Goal: Task Accomplishment & Management: Use online tool/utility

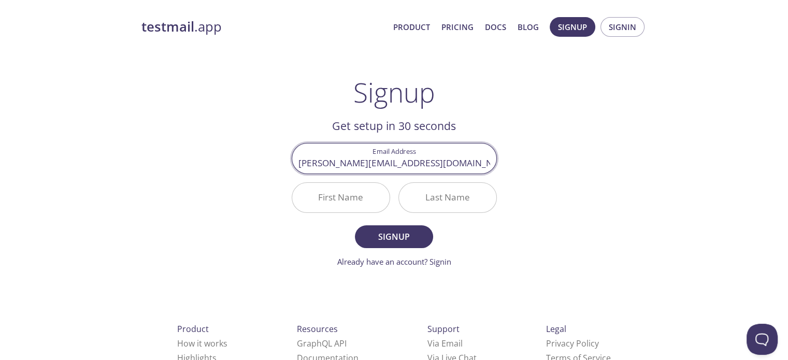
click at [359, 202] on input "First Name" at bounding box center [340, 198] width 97 height 30
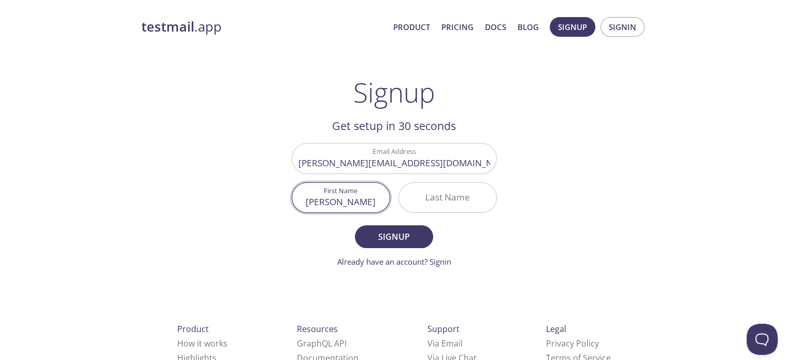
type input "[PERSON_NAME]"
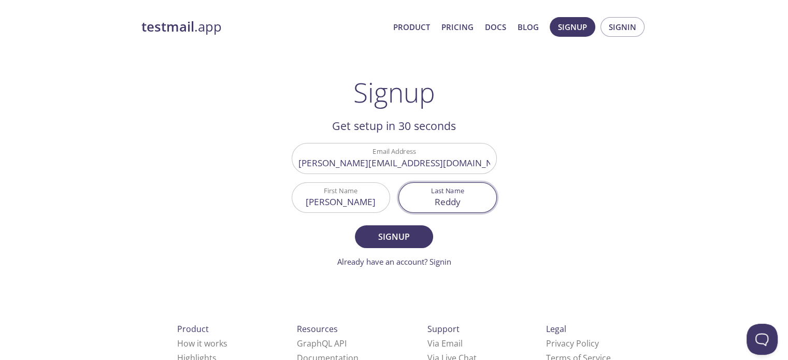
type input "Reddy"
click at [451, 160] on input "[PERSON_NAME][EMAIL_ADDRESS][DOMAIN_NAME]" at bounding box center [394, 159] width 204 height 30
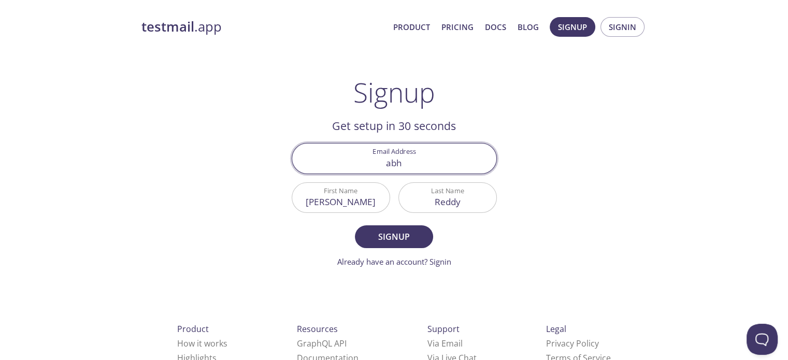
type input "[PERSON_NAME][EMAIL_ADDRESS][DOMAIN_NAME]"
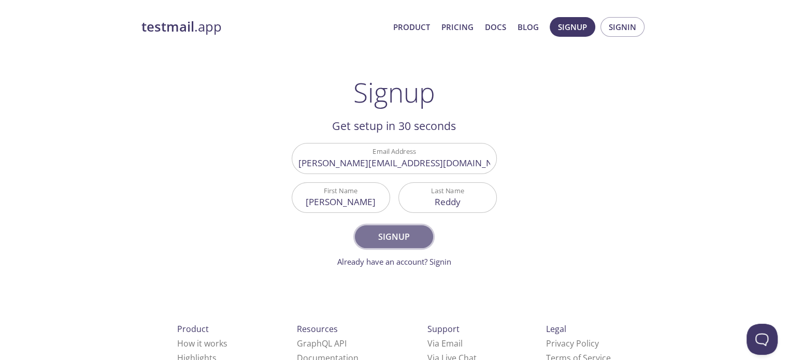
click at [403, 238] on span "Signup" at bounding box center [393, 237] width 55 height 15
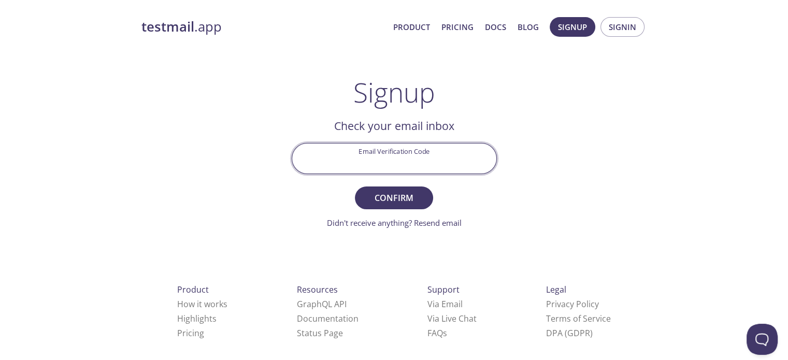
click at [386, 163] on input "Email Verification Code" at bounding box center [394, 159] width 204 height 30
paste input "9CEGJD3"
type input "9CEGJD3"
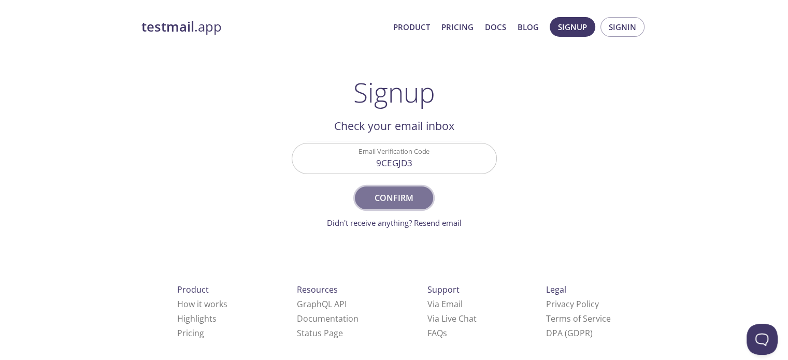
click at [402, 200] on span "Confirm" at bounding box center [393, 198] width 55 height 15
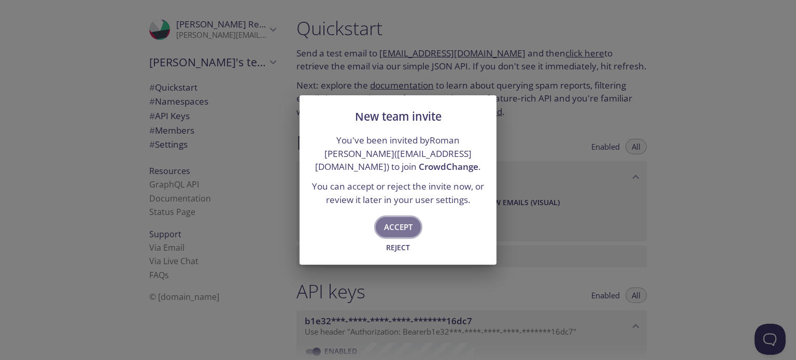
click at [392, 225] on span "Accept" at bounding box center [398, 226] width 28 height 13
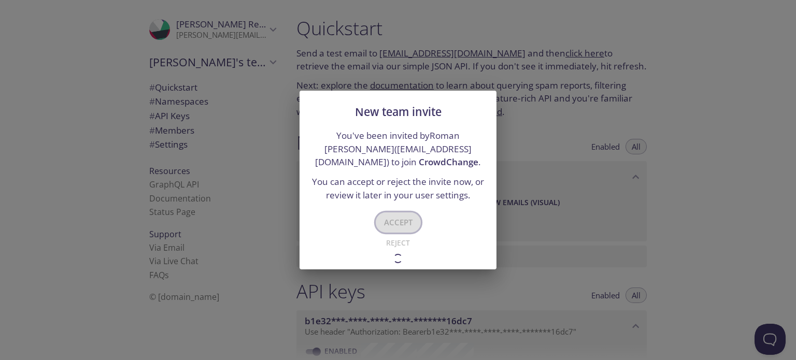
type input "CrowdChange"
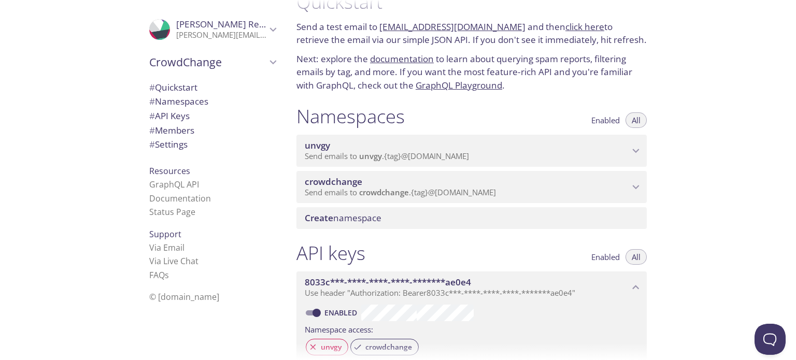
scroll to position [26, 0]
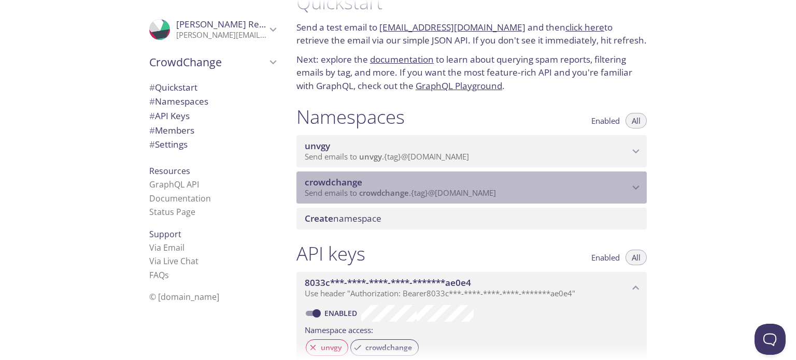
click at [481, 188] on span "crowdchange" at bounding box center [467, 182] width 324 height 11
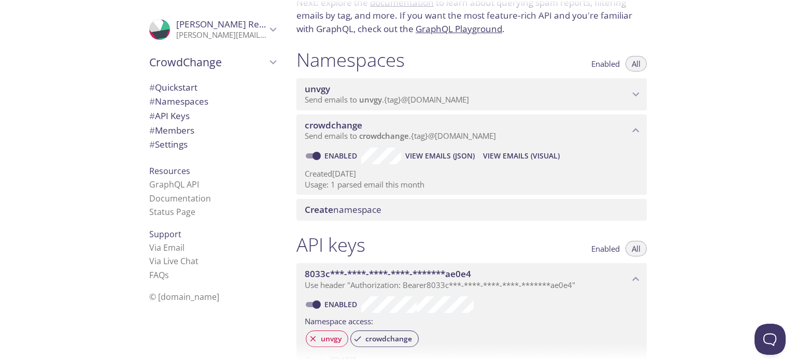
scroll to position [99, 0]
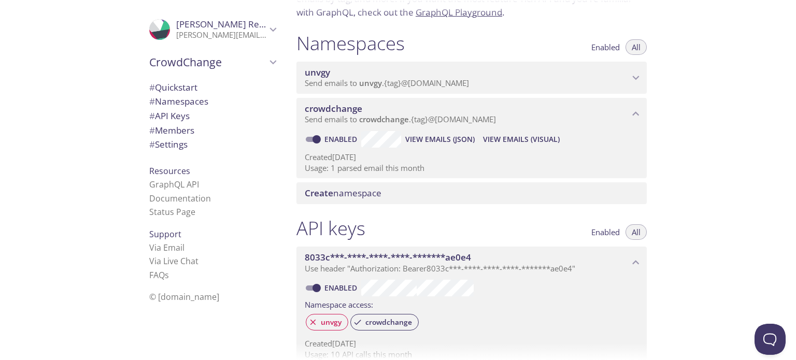
click at [422, 124] on span "Send emails to crowdchange . {tag} @inbox.testmail.app" at bounding box center [400, 119] width 191 height 10
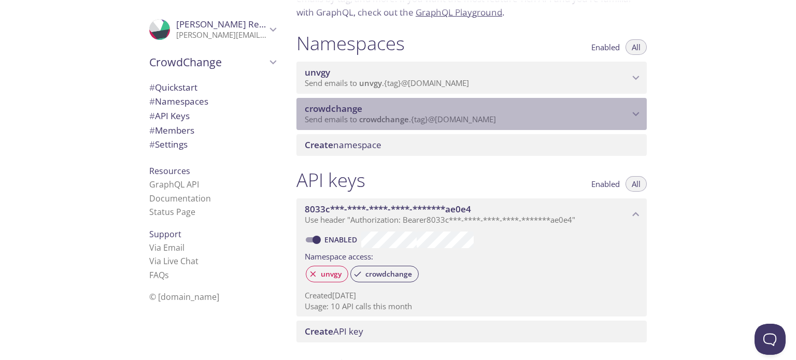
click at [423, 124] on span "Send emails to crowdchange . {tag} @inbox.testmail.app" at bounding box center [400, 119] width 191 height 10
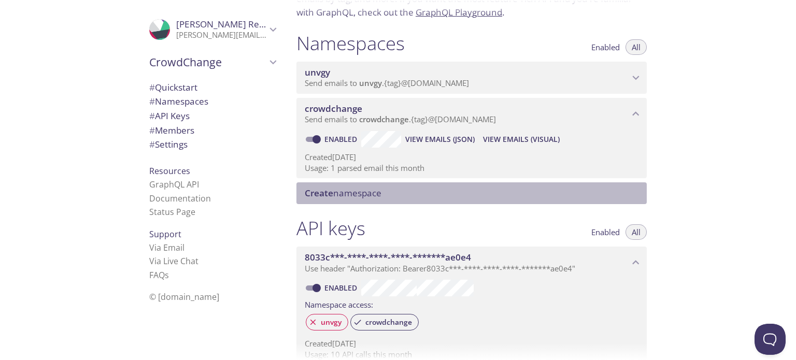
click at [380, 199] on span "Create namespace" at bounding box center [343, 193] width 77 height 12
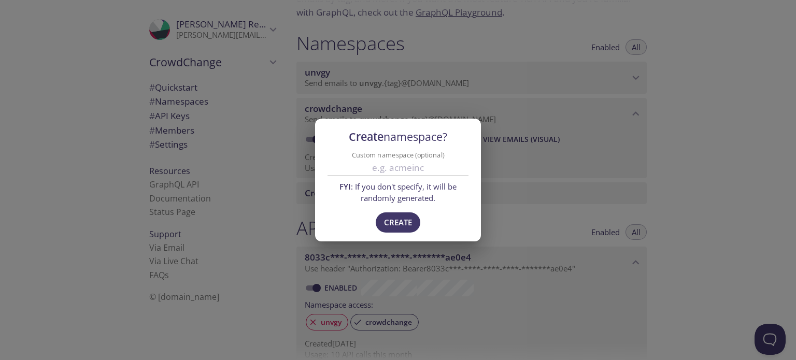
click at [502, 219] on div "Create namespace? Custom namespace (optional) FYI : If you don't specify, it wi…" at bounding box center [398, 180] width 796 height 360
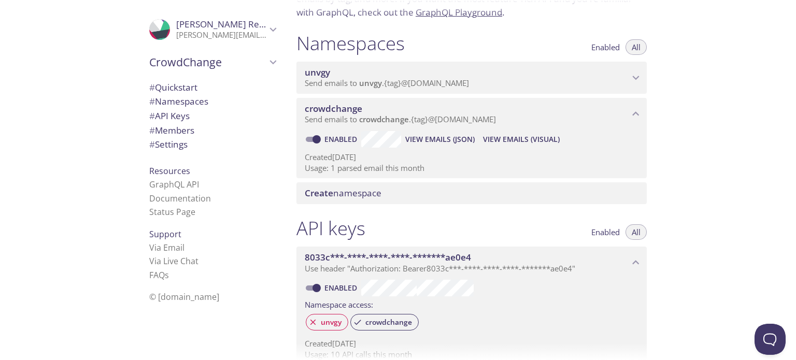
click at [524, 146] on span "View Emails (Visual)" at bounding box center [521, 139] width 77 height 12
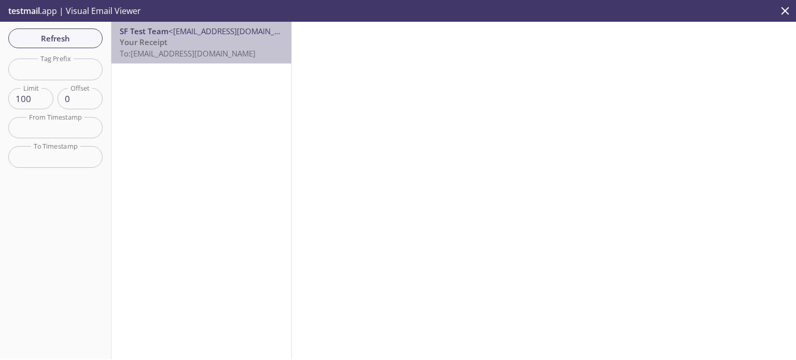
click at [205, 38] on p "Your Receipt To: crowdchange.roman@inbox.testmail.app" at bounding box center [201, 48] width 163 height 22
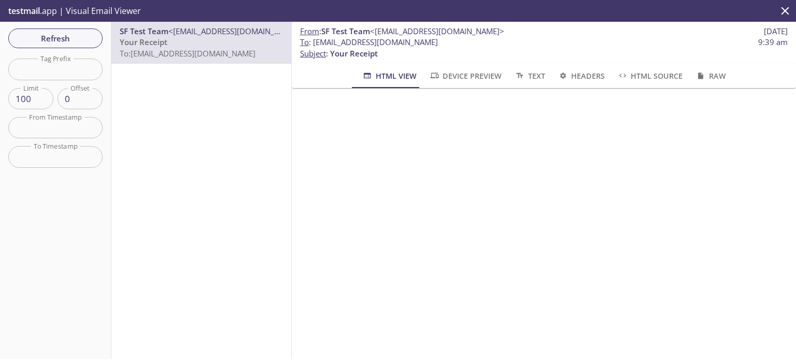
drag, startPoint x: 313, startPoint y: 42, endPoint x: 466, endPoint y: 45, distance: 153.4
click at [466, 45] on span "To : crowdchange.roman@inbox.testmail.app 9:39 am" at bounding box center [544, 42] width 488 height 11
copy span "crowdchange.roman@inbox.testmail.app"
click at [47, 10] on p "testmail .app | Visual Email Viewer" at bounding box center [73, 11] width 147 height 22
click at [106, 6] on p "testmail .app | Visual Email Viewer" at bounding box center [73, 11] width 147 height 22
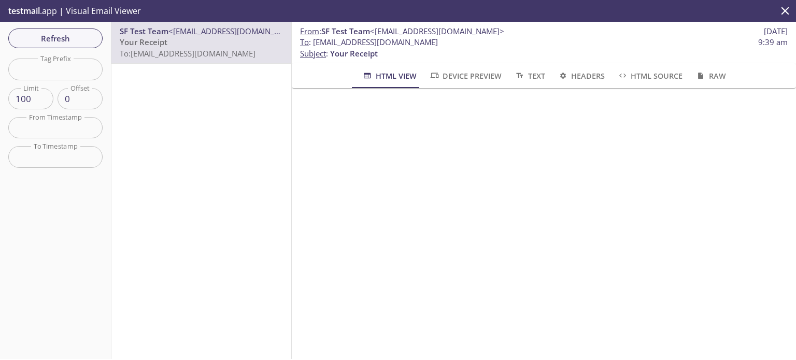
click at [785, 14] on icon "close" at bounding box center [784, 10] width 13 height 13
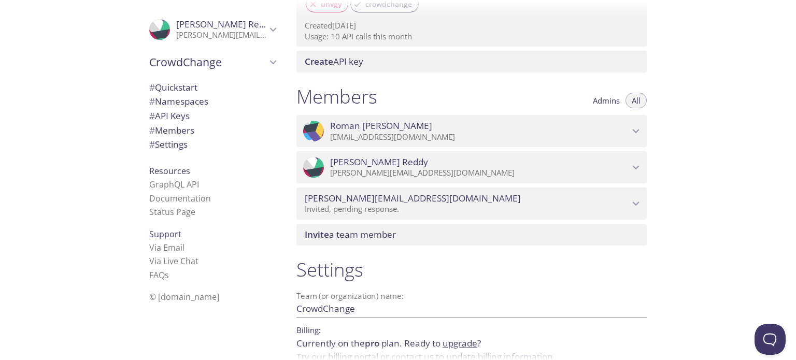
scroll to position [417, 0]
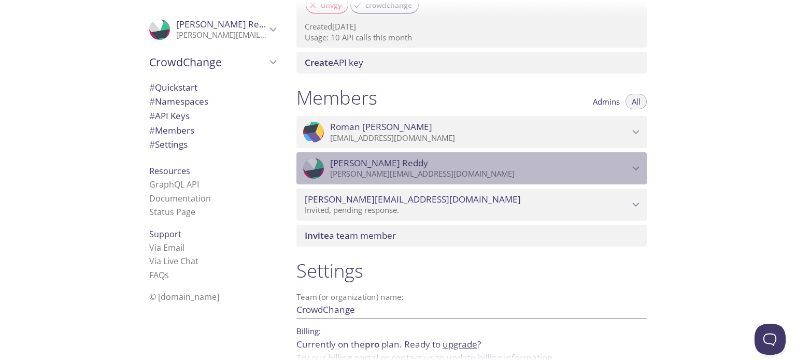
click at [595, 169] on span "Abhinay Reddy" at bounding box center [479, 163] width 299 height 11
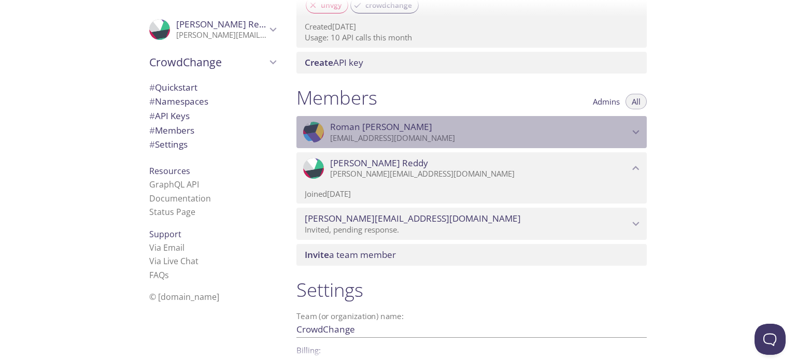
click at [618, 144] on p "[EMAIL_ADDRESS][DOMAIN_NAME]" at bounding box center [479, 138] width 299 height 10
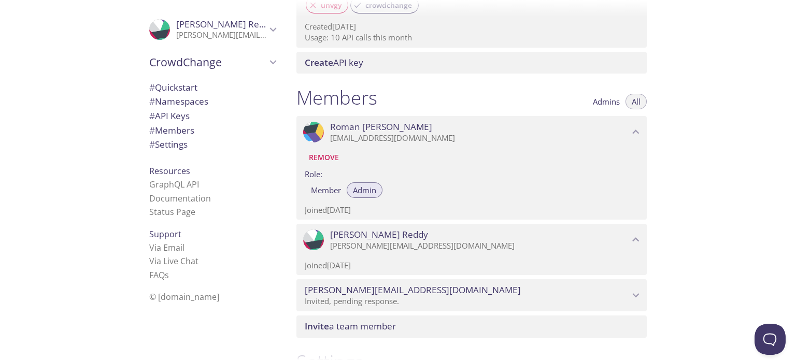
click at [697, 188] on div "Quickstart Send a test email to crowdchange.test@inbox.testmail.app and then cl…" at bounding box center [542, 180] width 508 height 360
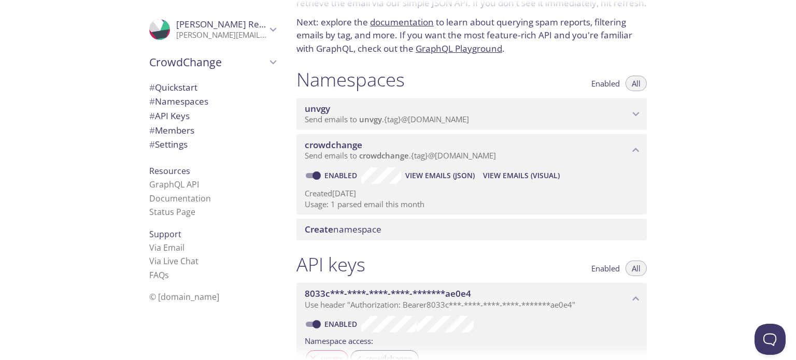
scroll to position [62, 0]
click at [430, 183] on span "View Emails (JSON)" at bounding box center [439, 176] width 69 height 12
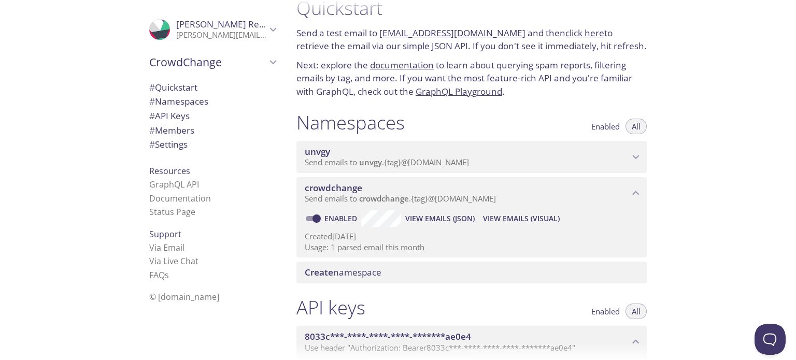
click at [181, 82] on span "# Quickstart" at bounding box center [173, 87] width 48 height 12
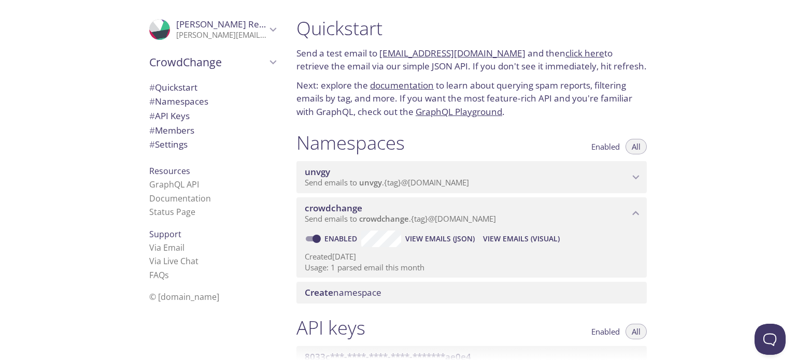
click at [440, 55] on link "[EMAIL_ADDRESS][DOMAIN_NAME]" at bounding box center [452, 53] width 146 height 12
click at [439, 55] on link "[EMAIL_ADDRESS][DOMAIN_NAME]" at bounding box center [452, 53] width 146 height 12
click at [531, 118] on p "Next: explore the documentation to learn about querying spam reports, filtering…" at bounding box center [471, 99] width 350 height 40
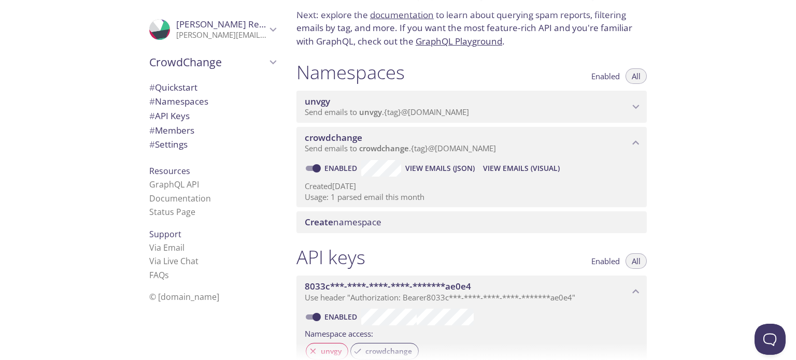
scroll to position [72, 0]
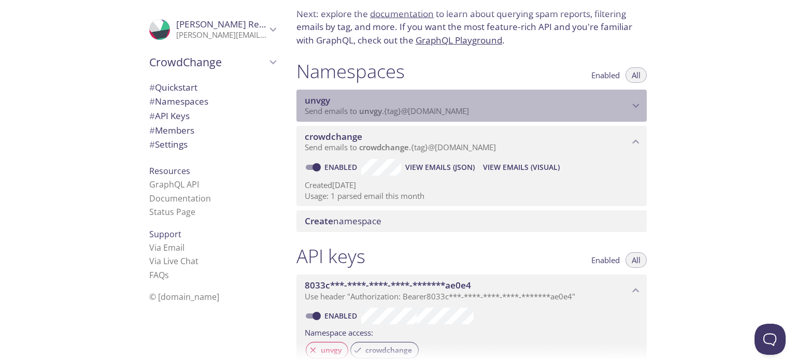
click at [532, 106] on span "unvgy" at bounding box center [467, 100] width 324 height 11
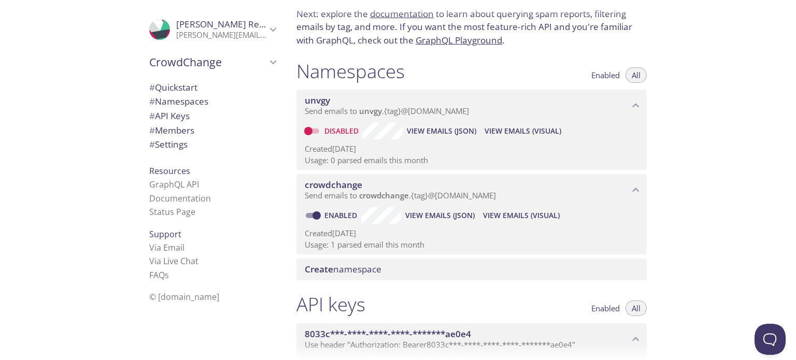
click at [532, 106] on span "unvgy" at bounding box center [467, 100] width 324 height 11
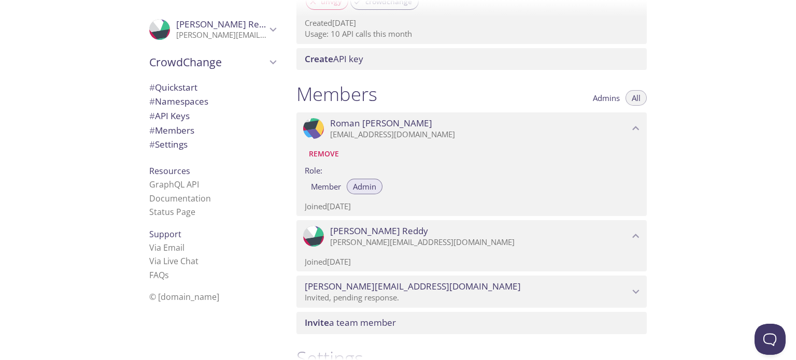
scroll to position [419, 0]
click at [172, 142] on span "# Settings" at bounding box center [168, 144] width 38 height 12
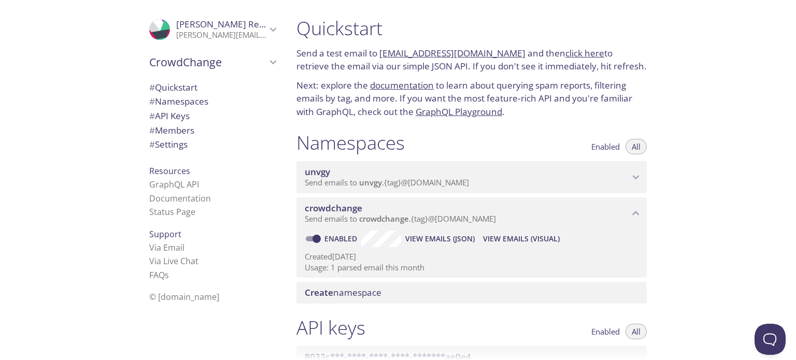
click at [372, 298] on span "Create namespace" at bounding box center [343, 293] width 77 height 12
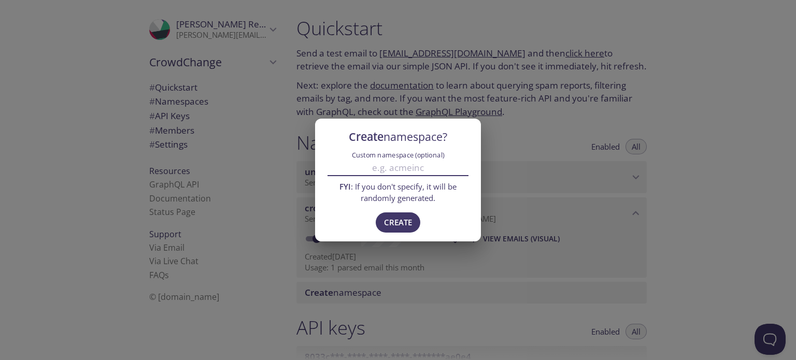
click at [378, 172] on input "Custom namespace (optional)" at bounding box center [397, 167] width 141 height 17
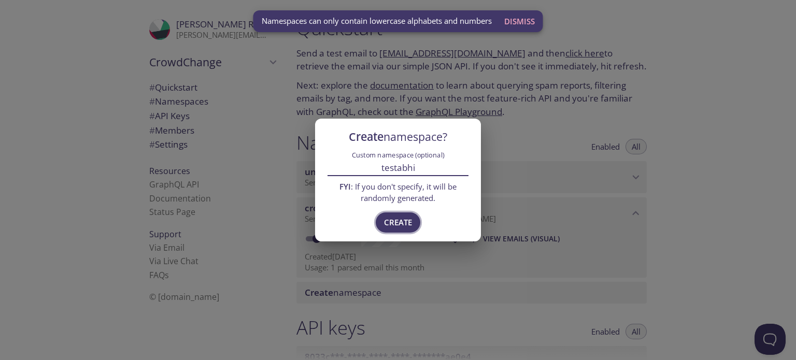
type input "testabhi"
click at [408, 221] on span "Create" at bounding box center [398, 222] width 28 height 13
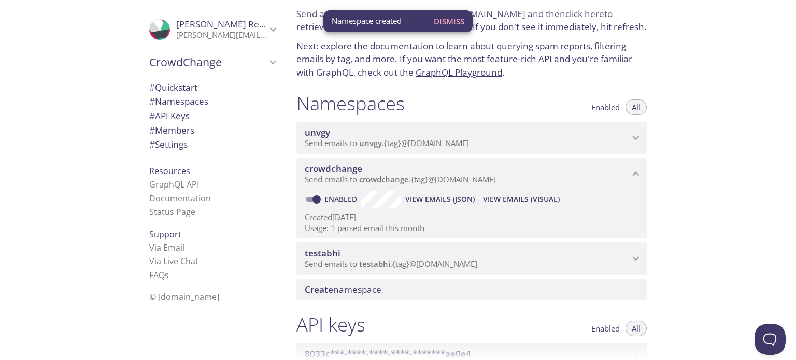
scroll to position [52, 0]
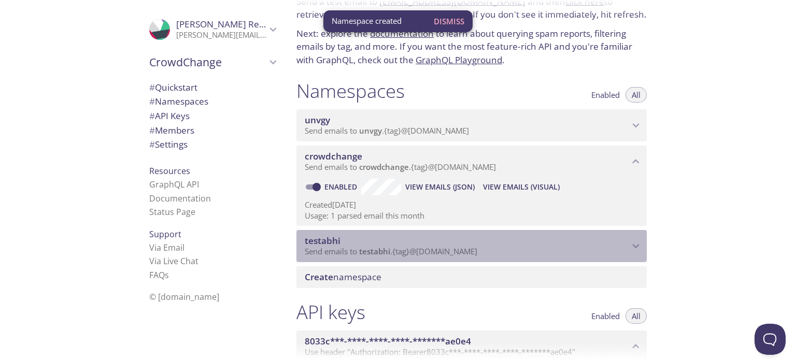
click at [637, 253] on icon "testabhi namespace" at bounding box center [635, 245] width 13 height 13
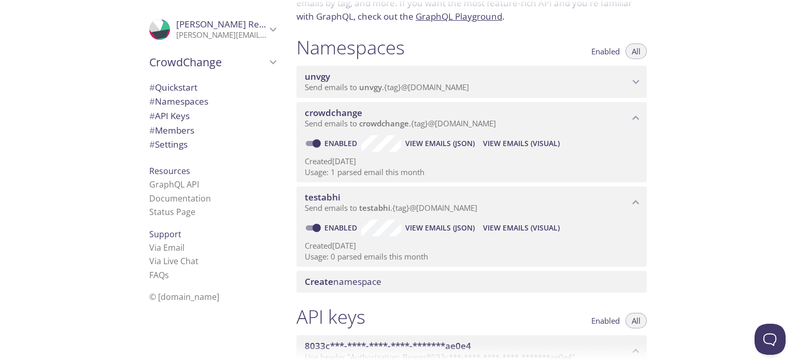
scroll to position [101, 0]
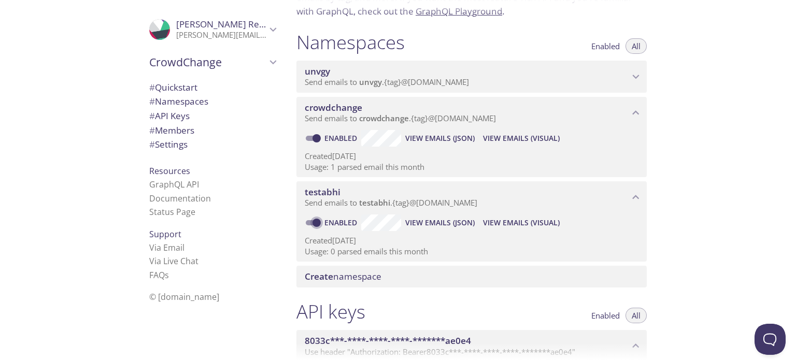
click at [314, 229] on input "Enabled" at bounding box center [316, 223] width 37 height 12
checkbox input "false"
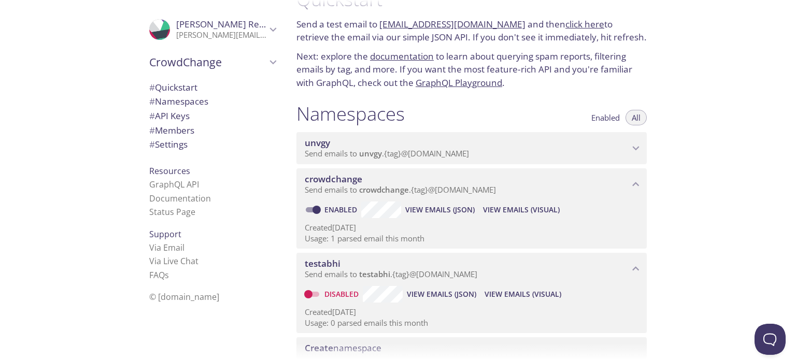
scroll to position [53, 0]
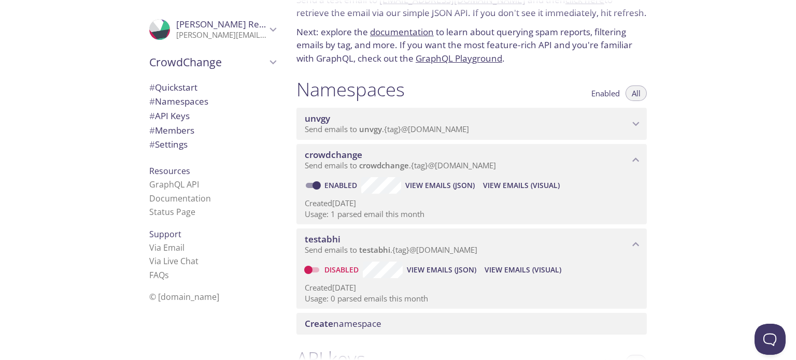
click at [688, 222] on div "Quickstart Send a test email to crowdchange.test@inbox.testmail.app and then cl…" at bounding box center [542, 180] width 508 height 360
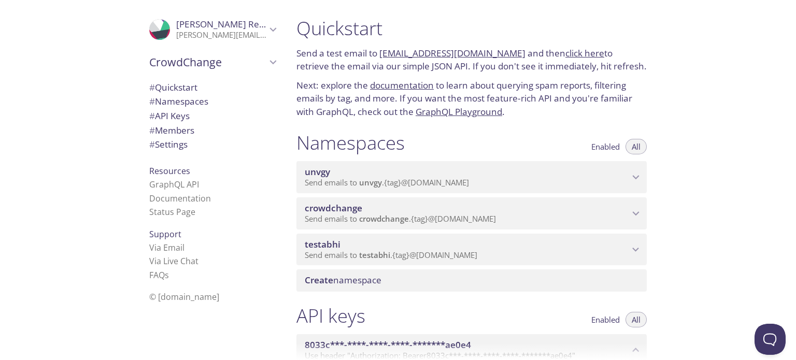
click at [462, 250] on span "testabhi" at bounding box center [467, 244] width 324 height 11
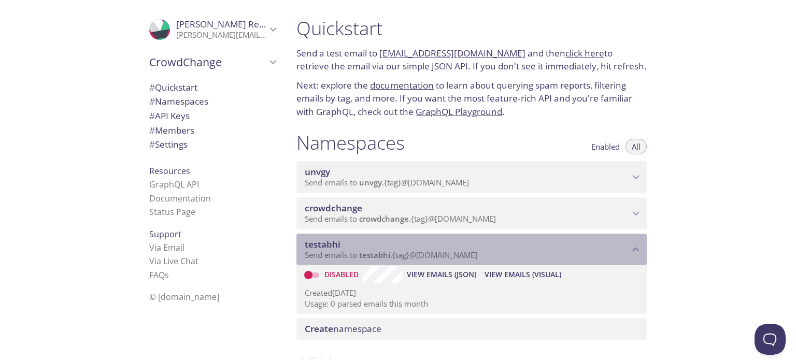
click at [462, 250] on span "testabhi" at bounding box center [467, 244] width 324 height 11
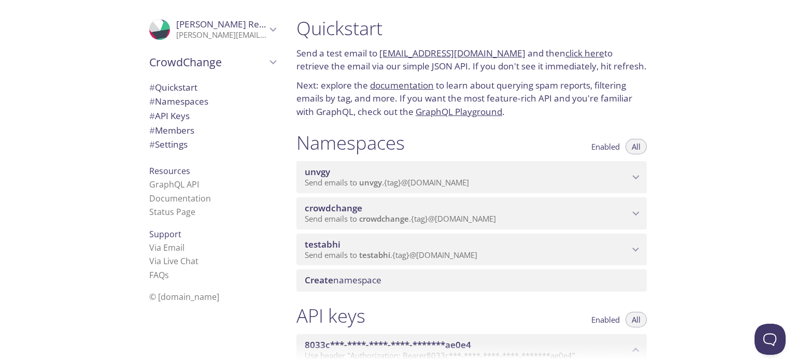
click at [385, 91] on link "documentation" at bounding box center [402, 85] width 64 height 12
click at [234, 56] on span "CrowdChange" at bounding box center [207, 62] width 117 height 15
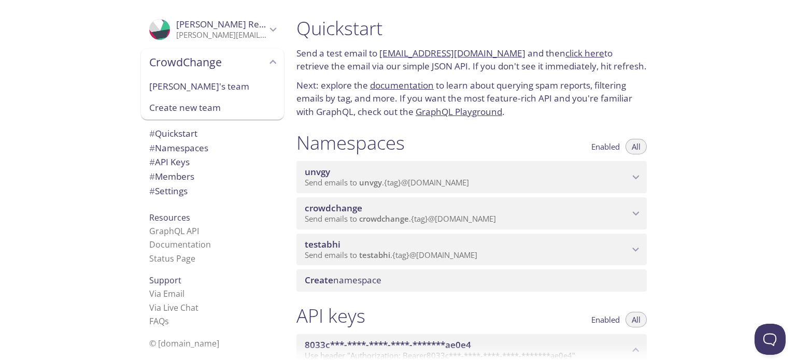
click at [193, 93] on div "[PERSON_NAME]'s team" at bounding box center [212, 87] width 143 height 22
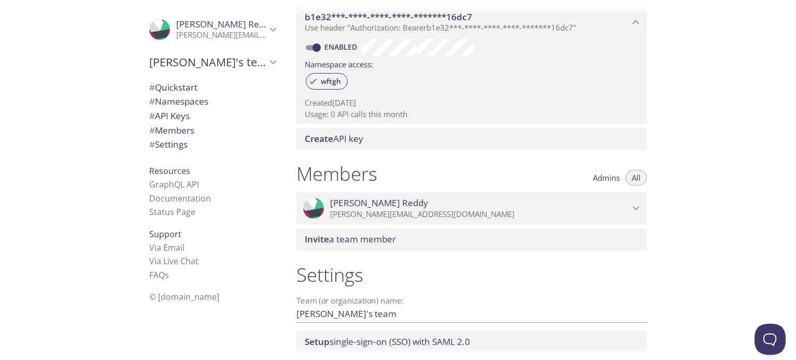
scroll to position [303, 0]
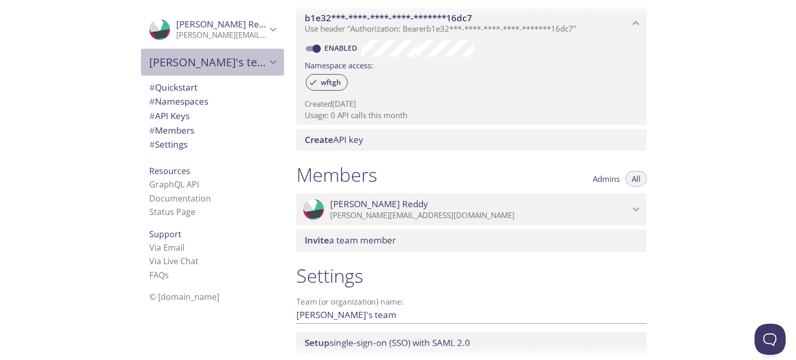
click at [222, 64] on span "[PERSON_NAME]'s team" at bounding box center [207, 62] width 117 height 15
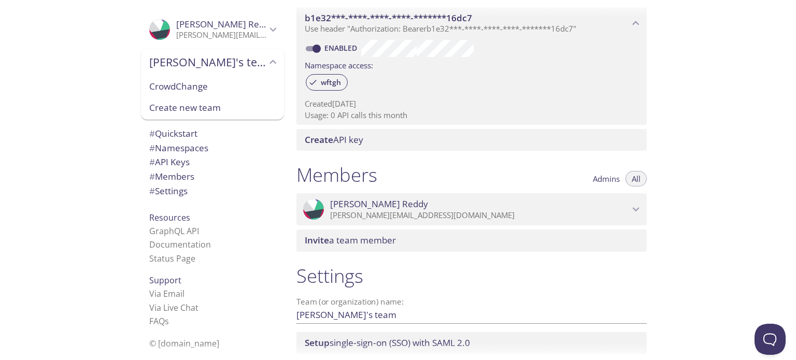
click at [179, 89] on span "CrowdChange" at bounding box center [212, 86] width 126 height 13
type input "CrowdChange"
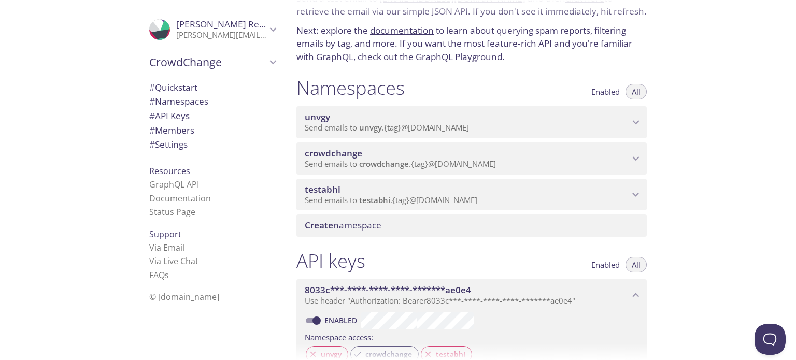
scroll to position [54, 0]
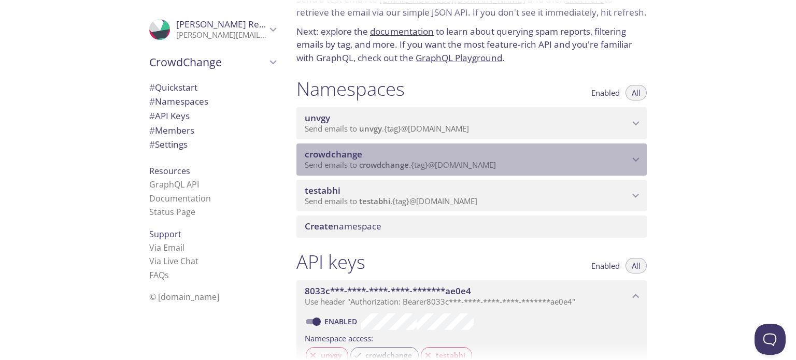
click at [361, 170] on span "crowdchange" at bounding box center [384, 165] width 50 height 10
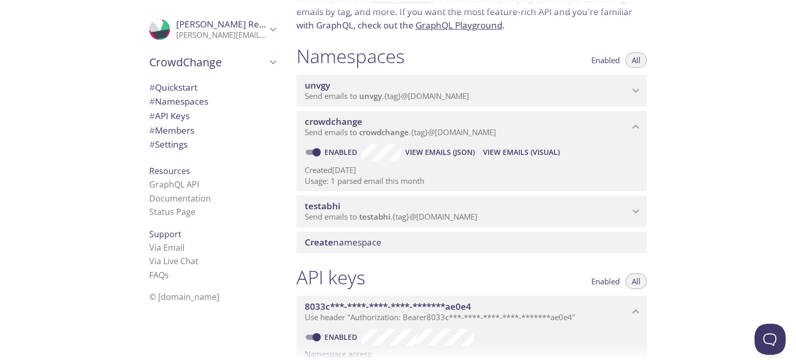
scroll to position [87, 0]
click at [439, 158] on span "View Emails (JSON)" at bounding box center [439, 152] width 69 height 12
click at [519, 158] on span "View Emails (Visual)" at bounding box center [521, 152] width 77 height 12
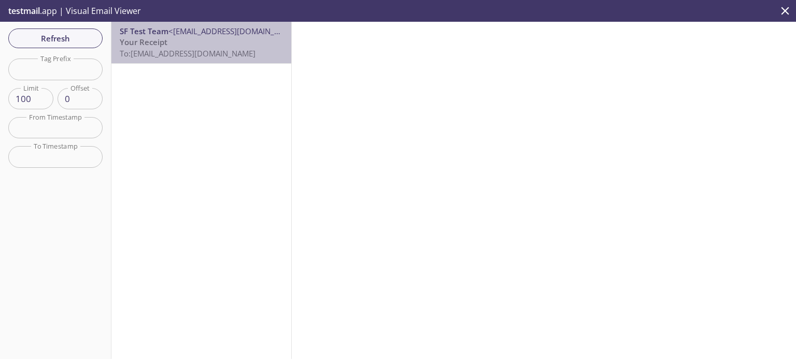
click at [201, 41] on p "Your Receipt To: crowdchange.roman@inbox.testmail.app" at bounding box center [201, 48] width 163 height 22
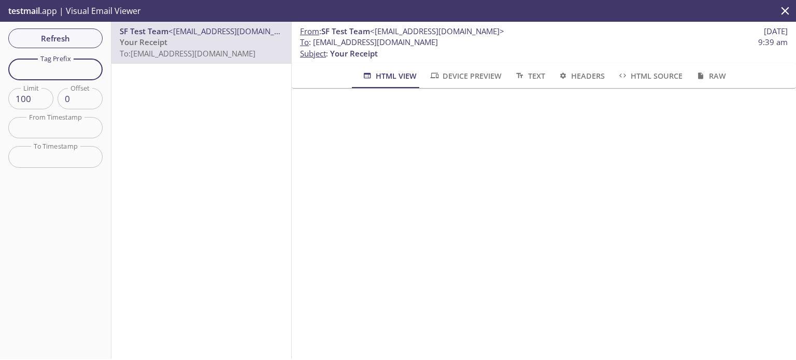
click at [45, 73] on input "text" at bounding box center [55, 69] width 94 height 21
click at [46, 73] on input "text" at bounding box center [55, 69] width 94 height 21
type input "abhinay"
click at [159, 116] on div "SF Test Team <no-reply@crowdchange.co> Your Receipt To: crowdchange.roman@inbox…" at bounding box center [201, 190] width 180 height 337
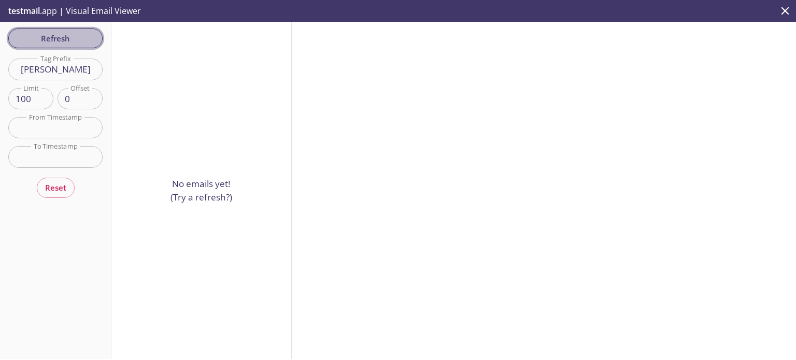
click at [78, 41] on span "Refresh" at bounding box center [56, 38] width 78 height 13
click at [93, 66] on input "abhinay" at bounding box center [55, 69] width 94 height 21
click at [249, 99] on div "No emails yet! (Try a refresh?)" at bounding box center [201, 190] width 180 height 337
click at [56, 37] on span "Refresh" at bounding box center [56, 38] width 78 height 13
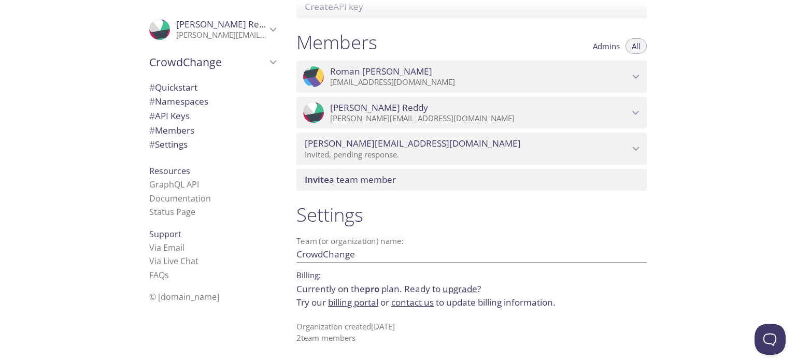
scroll to position [473, 0]
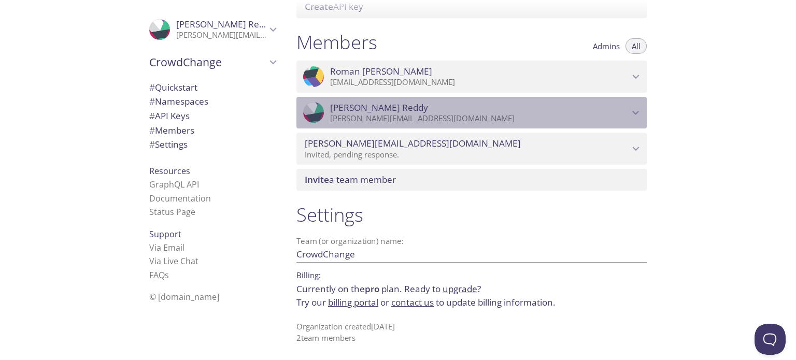
click at [420, 117] on p "[PERSON_NAME][EMAIL_ADDRESS][DOMAIN_NAME]" at bounding box center [479, 118] width 299 height 10
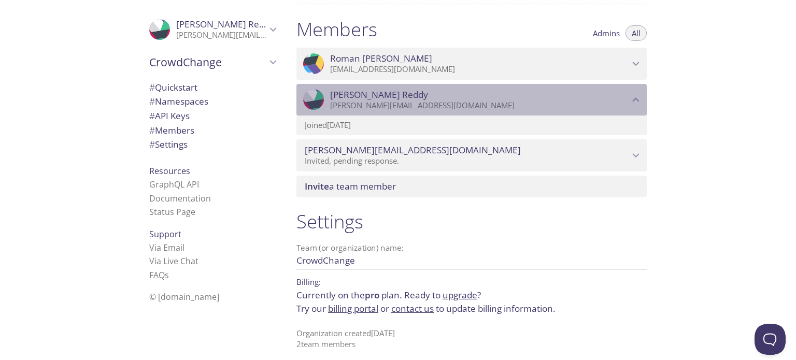
click at [419, 111] on p "[PERSON_NAME][EMAIL_ADDRESS][DOMAIN_NAME]" at bounding box center [479, 106] width 299 height 10
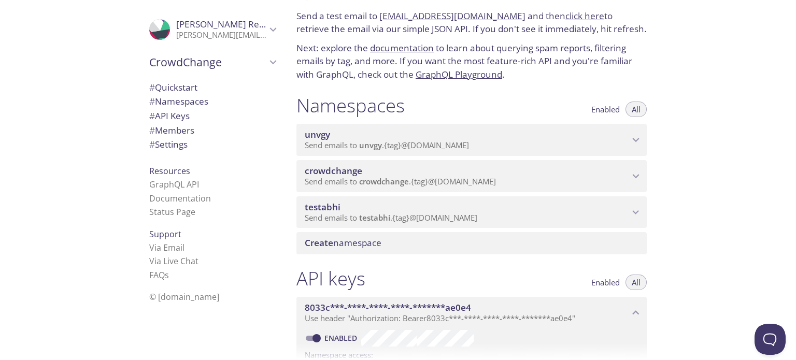
scroll to position [27, 0]
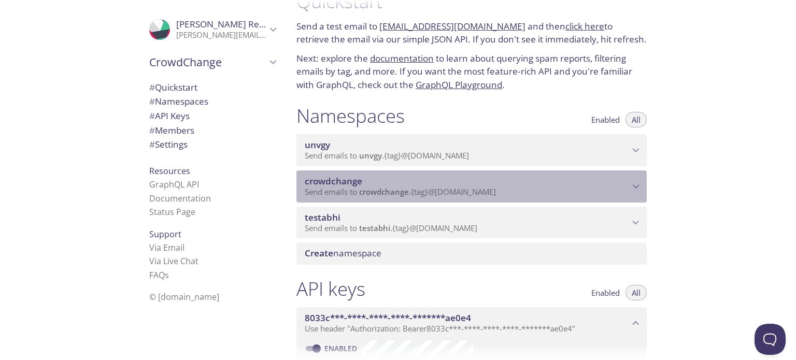
click at [535, 187] on span "crowdchange" at bounding box center [467, 181] width 324 height 11
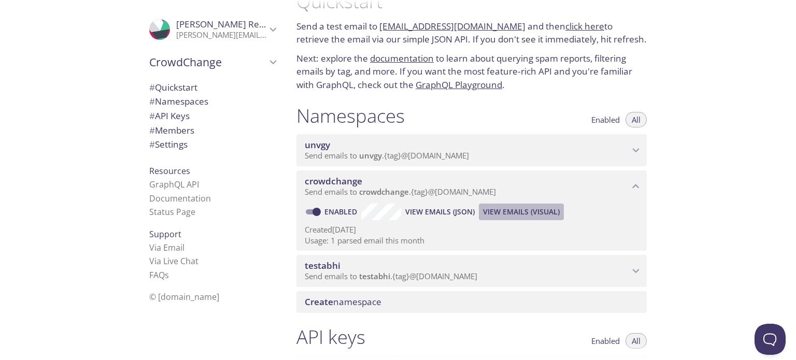
click at [498, 218] on span "View Emails (Visual)" at bounding box center [521, 212] width 77 height 12
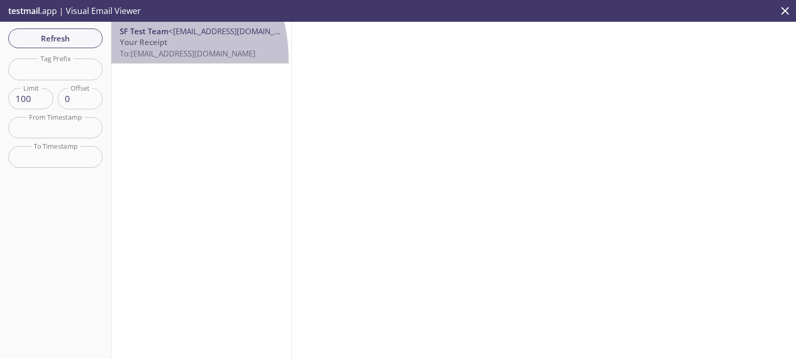
click at [135, 59] on p "Your Receipt To: crowdchange.roman@inbox.testmail.app" at bounding box center [201, 48] width 163 height 22
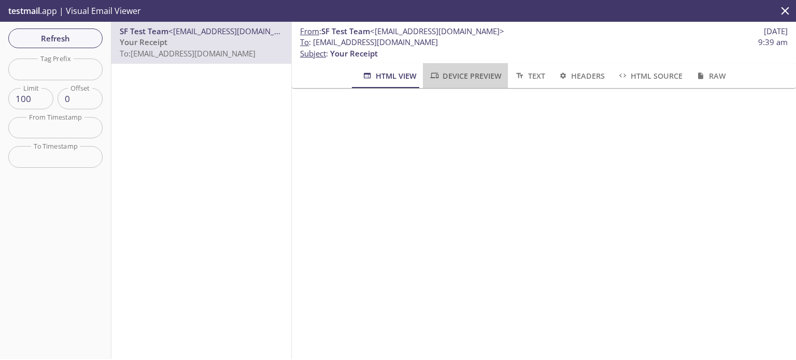
click at [433, 73] on icon "button" at bounding box center [434, 76] width 8 height 6
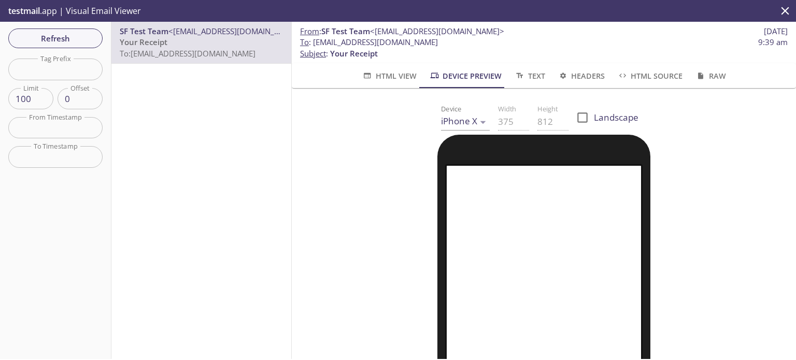
click at [402, 70] on span "HTML View" at bounding box center [389, 75] width 54 height 13
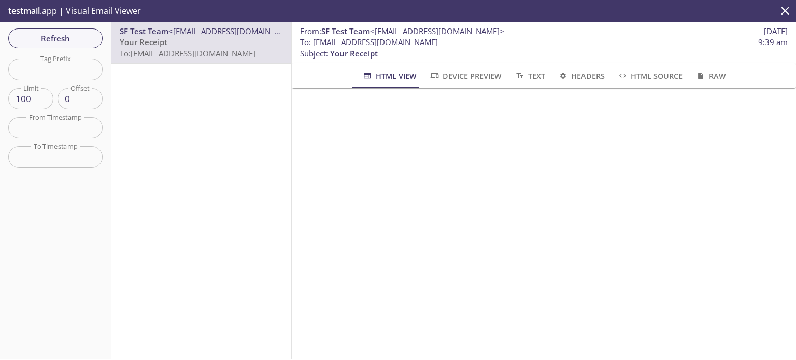
click at [172, 136] on div "SF Test Team <no-reply@crowdchange.co> Your Receipt To: crowdchange.roman@inbox…" at bounding box center [201, 190] width 180 height 337
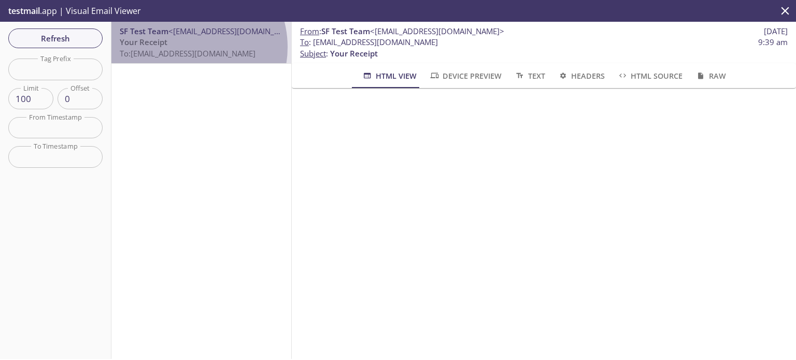
click at [187, 47] on p "Your Receipt To: crowdchange.roman@inbox.testmail.app" at bounding box center [201, 48] width 163 height 22
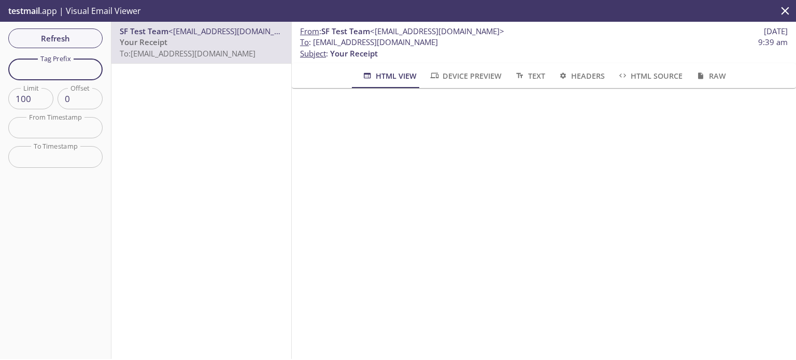
click at [90, 73] on input "text" at bounding box center [55, 69] width 94 height 21
type input "[PERSON_NAME]"
click at [124, 89] on div "SF Test Team <no-reply@crowdchange.co> Your Receipt To: crowdchange.roman@inbox…" at bounding box center [201, 190] width 180 height 337
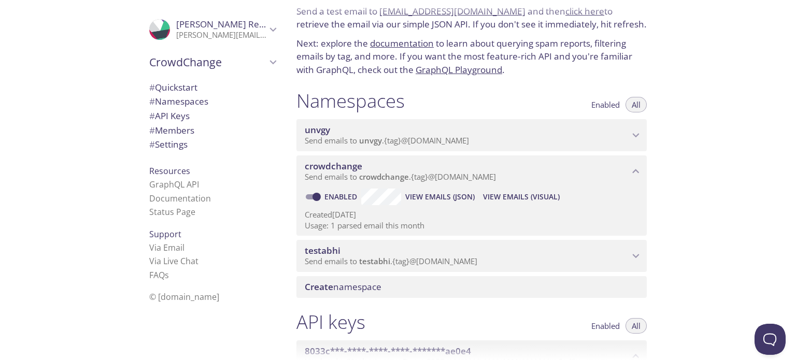
scroll to position [41, 0]
click at [502, 204] on span "View Emails (Visual)" at bounding box center [521, 197] width 77 height 12
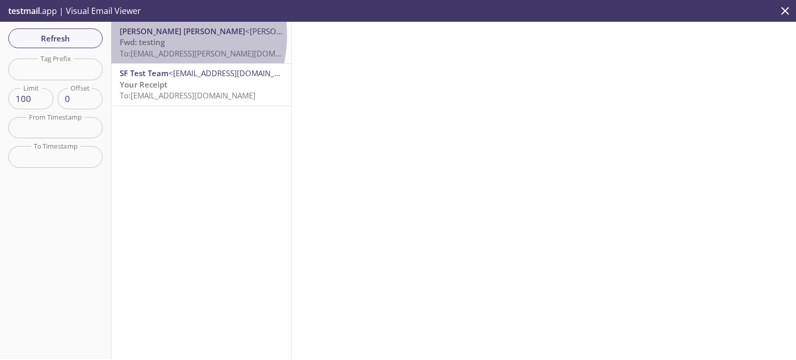
click at [155, 35] on span "Abhinay Kumar Reddy Varikuti" at bounding box center [182, 31] width 125 height 10
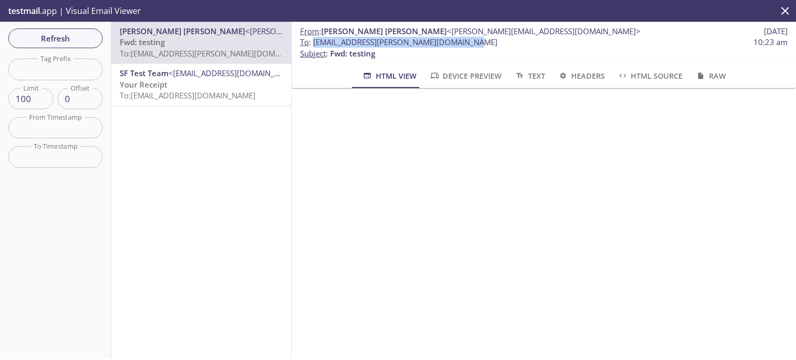
drag, startPoint x: 472, startPoint y: 42, endPoint x: 313, endPoint y: 44, distance: 159.1
click at [313, 44] on span "To : crowdchange.abhinay@inbox.testmail.app 10:23 am" at bounding box center [544, 42] width 488 height 11
copy span "crowdchange.abhinay@inbox.testmail.app"
click at [176, 155] on div "Abhinay Kumar Reddy Varikuti <abhinay@crowdchange.co> Fwd: testing To: crowdcha…" at bounding box center [201, 190] width 180 height 337
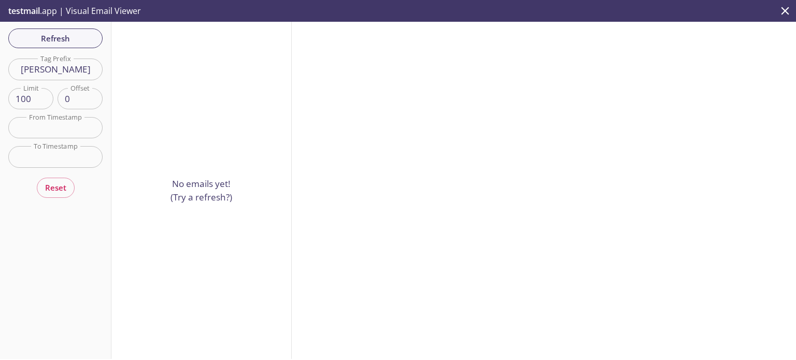
click at [210, 195] on p "No emails yet! (Try a refresh?)" at bounding box center [201, 190] width 62 height 26
click at [75, 41] on span "Refresh" at bounding box center [56, 38] width 78 height 13
click at [75, 41] on div "Refresh Filters Tag Prefix [PERSON_NAME] Tag Prefix Limit 100 Limit Offset 0 Of…" at bounding box center [55, 190] width 111 height 337
click at [75, 41] on span "Refresh" at bounding box center [56, 38] width 78 height 13
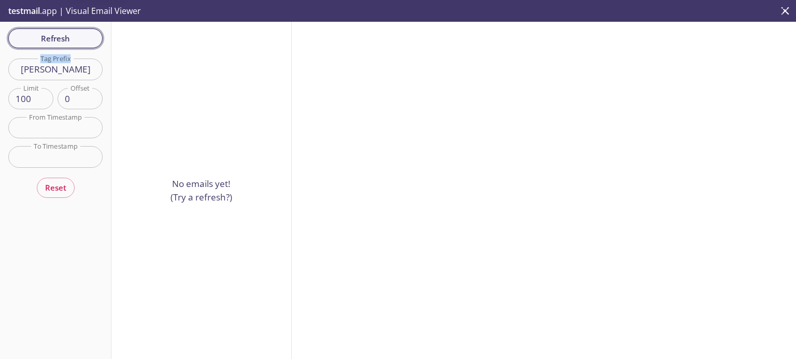
click at [75, 41] on div "Refresh Filters Tag Prefix [PERSON_NAME] Tag Prefix Limit 100 Limit Offset 0 Of…" at bounding box center [55, 190] width 111 height 337
click at [75, 41] on span "Refresh" at bounding box center [56, 38] width 78 height 13
click at [75, 41] on div "Refresh Filters Tag Prefix [PERSON_NAME] Tag Prefix Limit 100 Limit Offset 0 Of…" at bounding box center [55, 190] width 111 height 337
click at [75, 41] on span "Refresh" at bounding box center [56, 38] width 78 height 13
click at [75, 41] on div "Refresh Filters Tag Prefix abhinay Tag Prefix Limit 100 Limit Offset 0 Offset F…" at bounding box center [55, 190] width 111 height 337
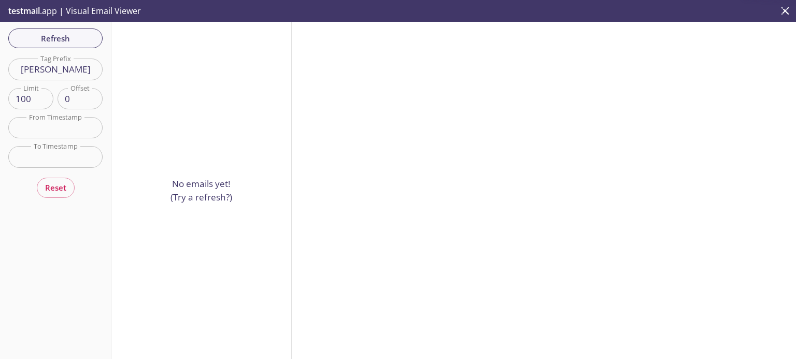
click at [102, 56] on div "Refresh Filters Tag Prefix abhinay Tag Prefix Limit 100 Limit Offset 0 Offset F…" at bounding box center [55, 190] width 111 height 337
click at [83, 30] on button "Refresh" at bounding box center [55, 38] width 94 height 20
click at [73, 41] on span "Refresh" at bounding box center [56, 38] width 78 height 13
click at [74, 41] on span "Refresh" at bounding box center [56, 38] width 78 height 13
click at [74, 41] on div "Refresh Filters Tag Prefix abhinay Tag Prefix Limit 100 Limit Offset 0 Offset F…" at bounding box center [55, 190] width 111 height 337
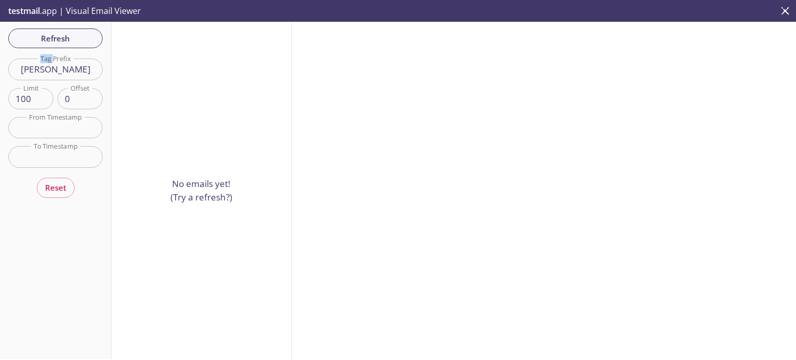
click at [74, 41] on span "Refresh" at bounding box center [56, 38] width 78 height 13
click at [74, 41] on div "Refresh Filters Tag Prefix abhinay Tag Prefix Limit 100 Limit Offset 0 Offset F…" at bounding box center [55, 190] width 111 height 337
click at [74, 41] on span "Refresh" at bounding box center [56, 38] width 78 height 13
click at [74, 41] on div "Refresh Filters Tag Prefix abhinay Tag Prefix Limit 100 Limit Offset 0 Offset F…" at bounding box center [55, 190] width 111 height 337
click at [74, 41] on span "Refresh" at bounding box center [56, 38] width 78 height 13
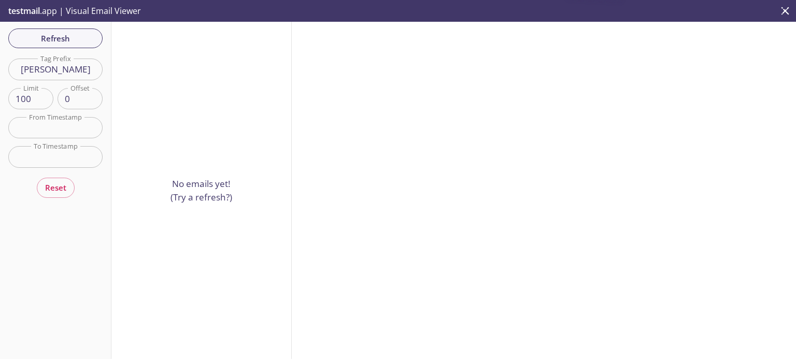
click at [96, 49] on div "Refresh Filters Tag Prefix abhinay Tag Prefix Limit 100 Limit Offset 0 Offset F…" at bounding box center [55, 190] width 111 height 337
click at [93, 46] on button "Refresh" at bounding box center [55, 38] width 94 height 20
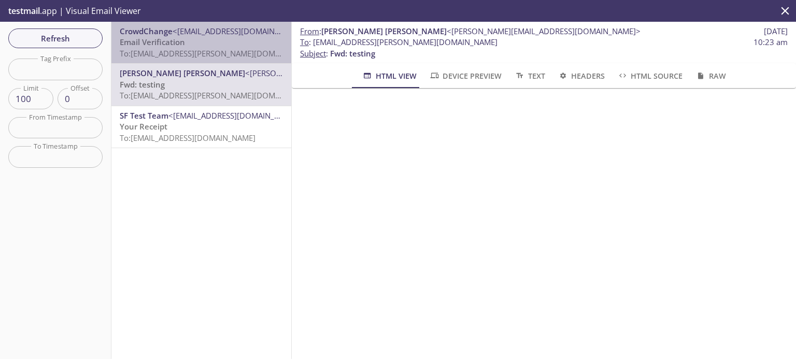
click at [211, 49] on span "To: [EMAIL_ADDRESS][PERSON_NAME][DOMAIN_NAME]" at bounding box center [217, 53] width 195 height 10
